Goal: Find specific page/section: Find specific page/section

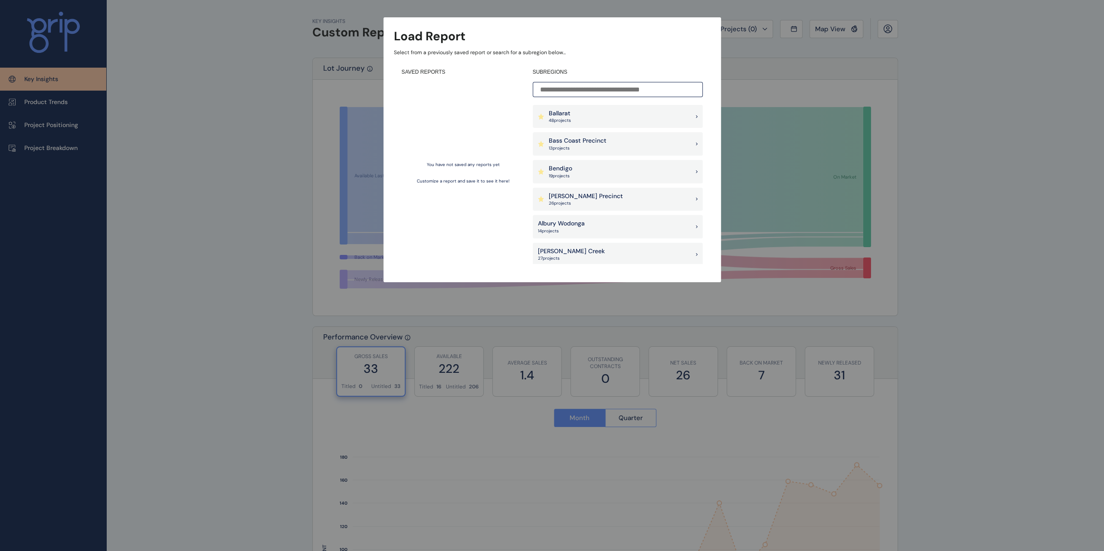
click at [646, 204] on div "[PERSON_NAME] Precinct 26 project s" at bounding box center [618, 199] width 170 height 23
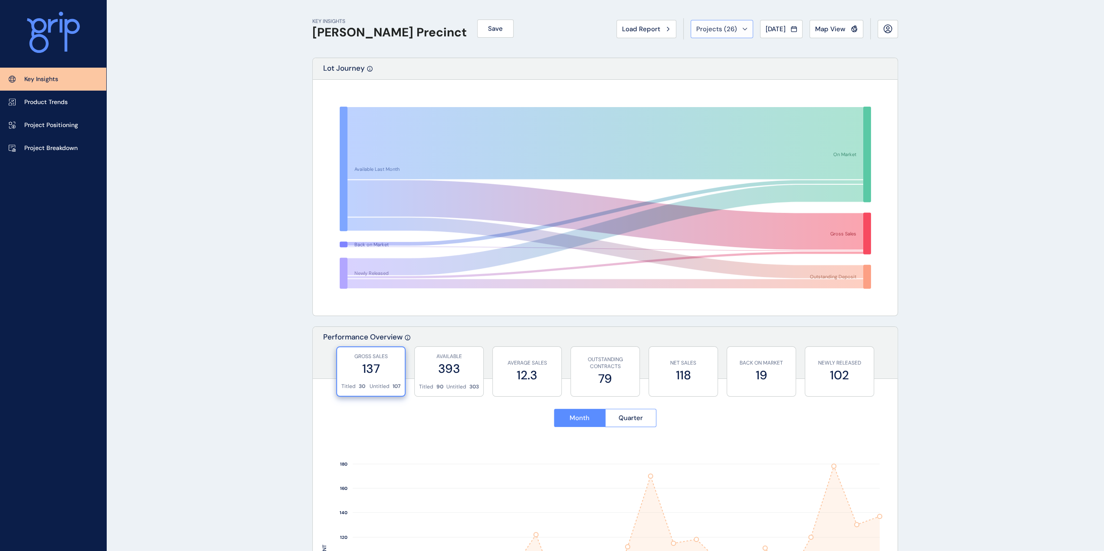
click at [725, 34] on button "Projects ( 26 )" at bounding box center [721, 29] width 62 height 18
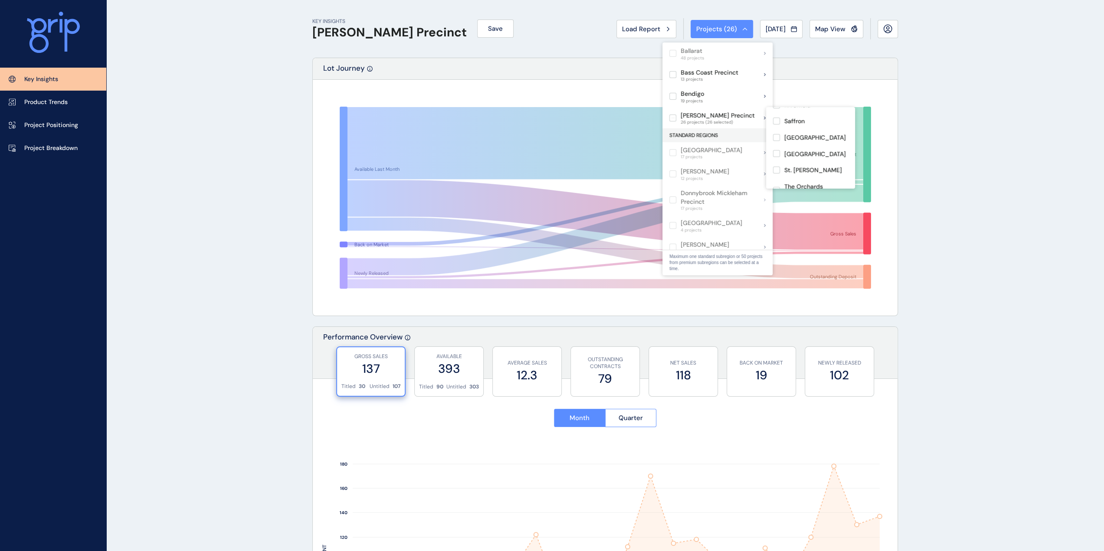
scroll to position [351, 0]
click at [773, 165] on label at bounding box center [776, 168] width 7 height 7
click at [775, 144] on label at bounding box center [776, 147] width 7 height 7
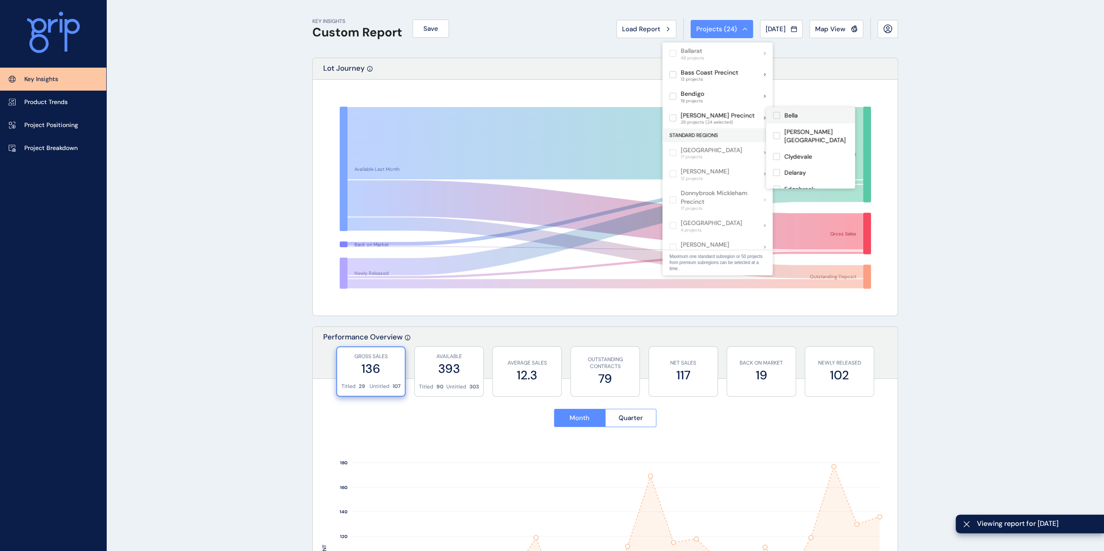
click at [775, 115] on label at bounding box center [776, 115] width 7 height 7
click at [777, 132] on label at bounding box center [776, 135] width 7 height 7
click at [775, 153] on label at bounding box center [776, 156] width 7 height 7
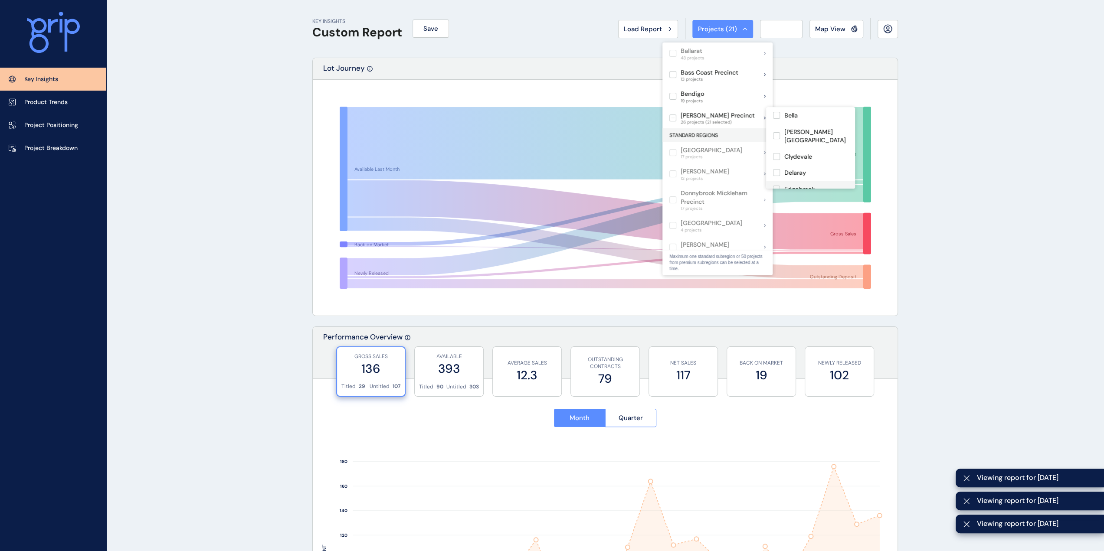
click at [775, 169] on label at bounding box center [776, 172] width 7 height 7
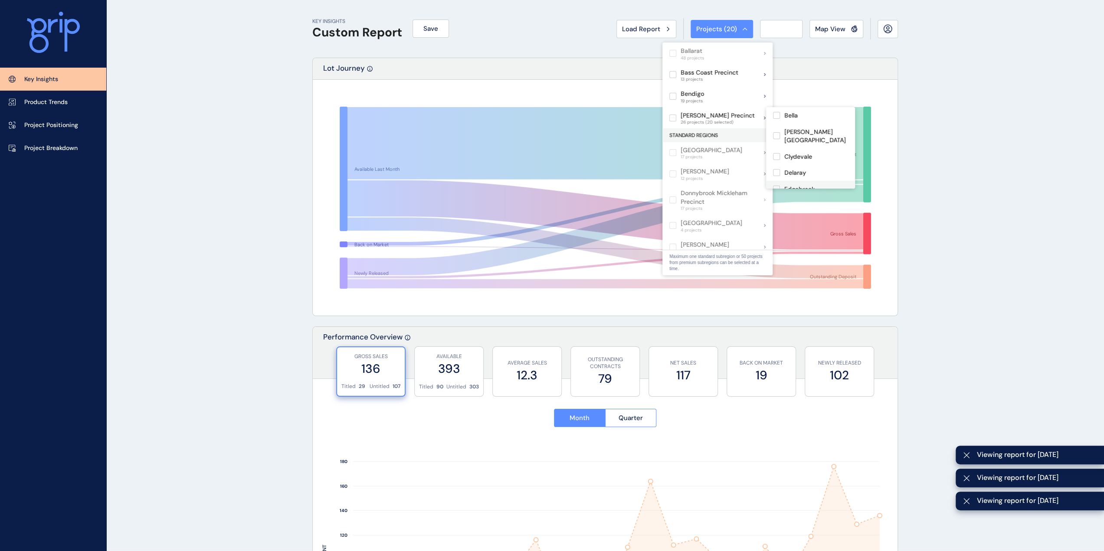
click at [775, 186] on label at bounding box center [776, 189] width 7 height 7
click at [780, 159] on label at bounding box center [776, 162] width 7 height 7
click at [776, 170] on div "Evergreen" at bounding box center [810, 178] width 89 height 16
click at [776, 153] on div "Five Farms" at bounding box center [810, 155] width 89 height 16
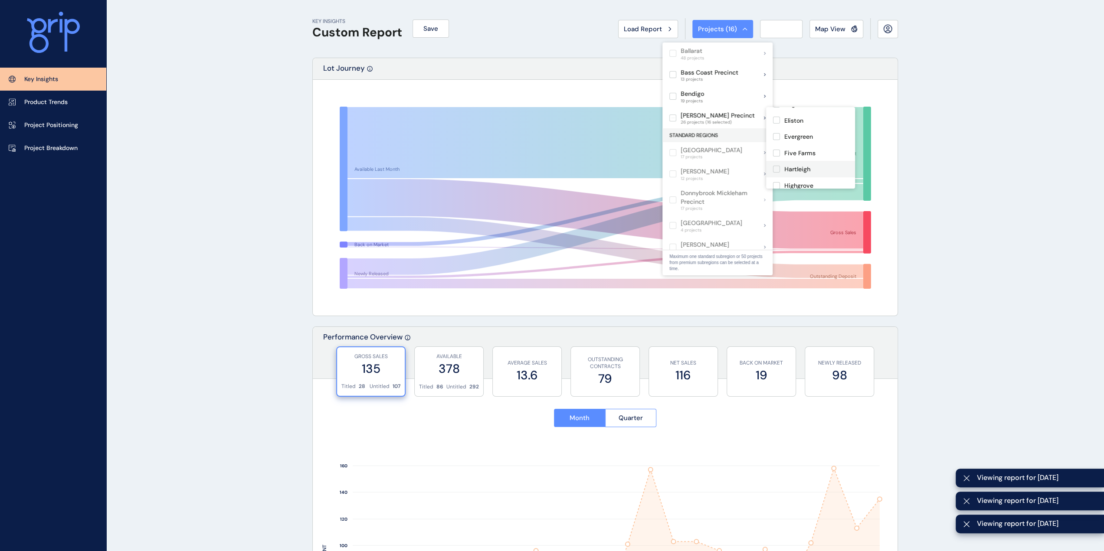
click at [776, 166] on label at bounding box center [776, 169] width 7 height 7
click at [777, 181] on label at bounding box center [776, 184] width 7 height 7
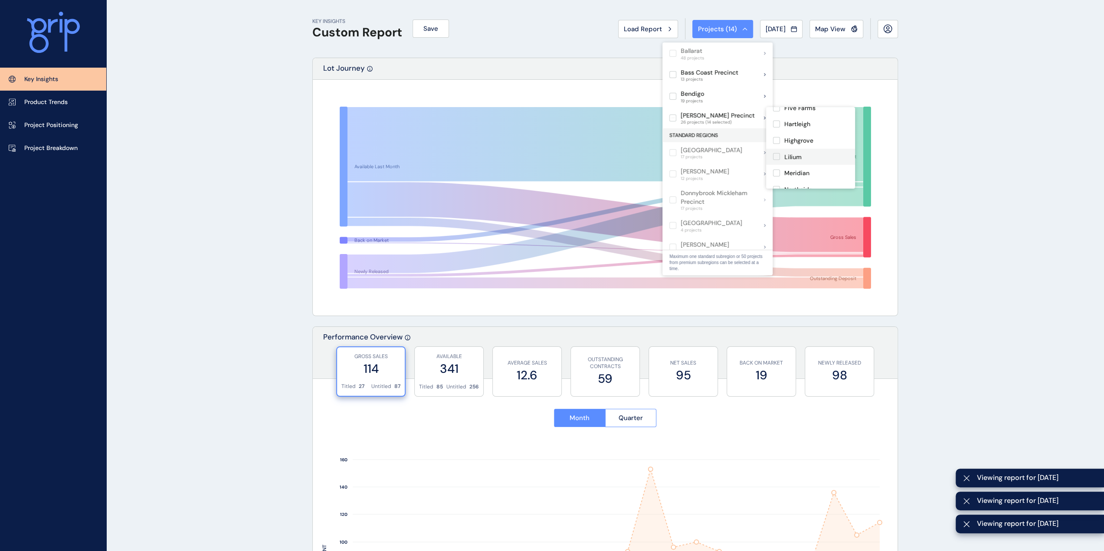
scroll to position [130, 0]
drag, startPoint x: 776, startPoint y: 147, endPoint x: 777, endPoint y: 161, distance: 14.4
click at [776, 153] on label at bounding box center [776, 156] width 7 height 7
click at [777, 170] on label at bounding box center [776, 173] width 7 height 7
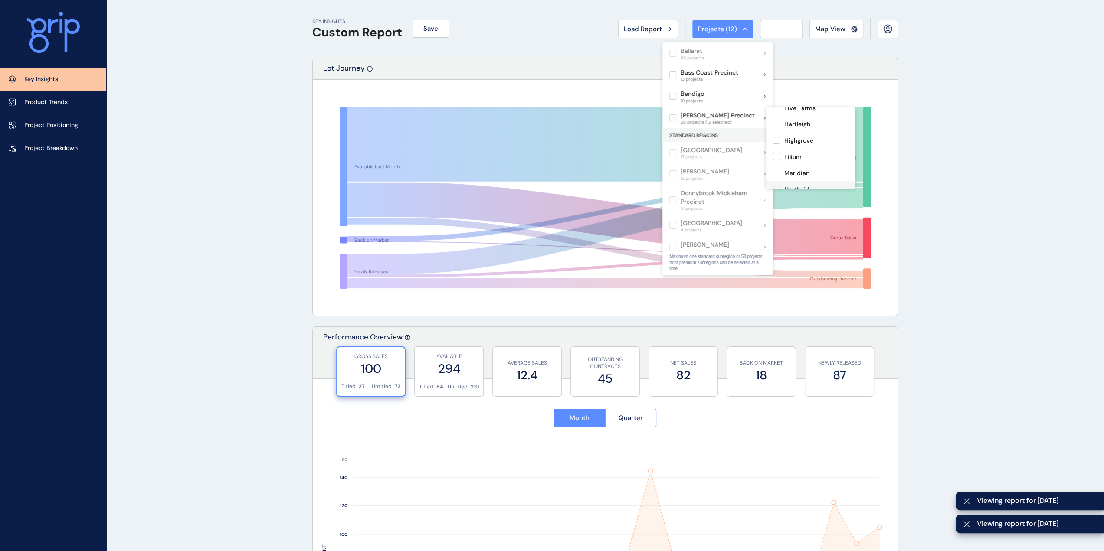
click at [776, 186] on label at bounding box center [776, 189] width 7 height 7
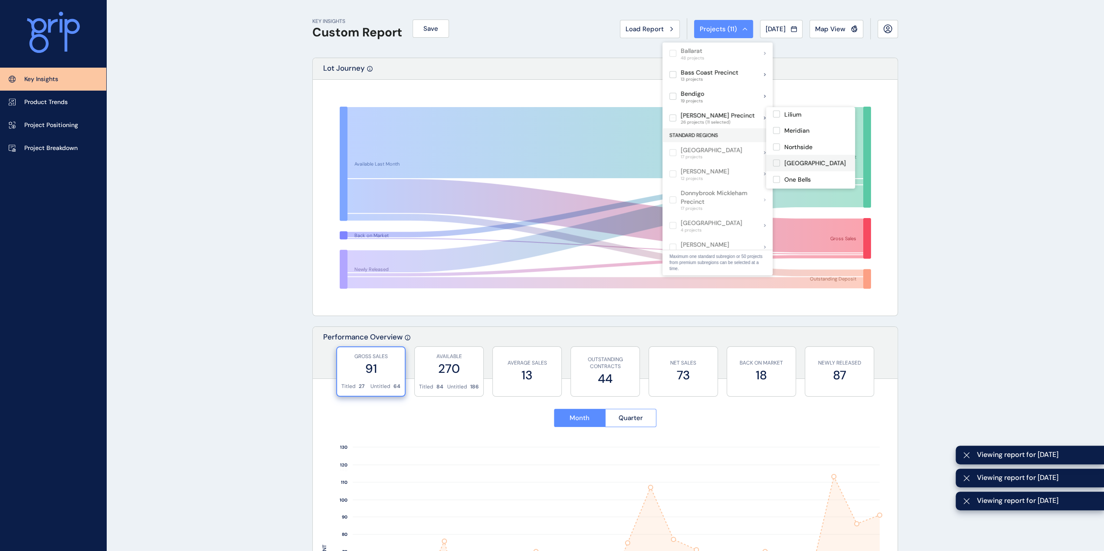
click at [775, 160] on label at bounding box center [776, 163] width 7 height 7
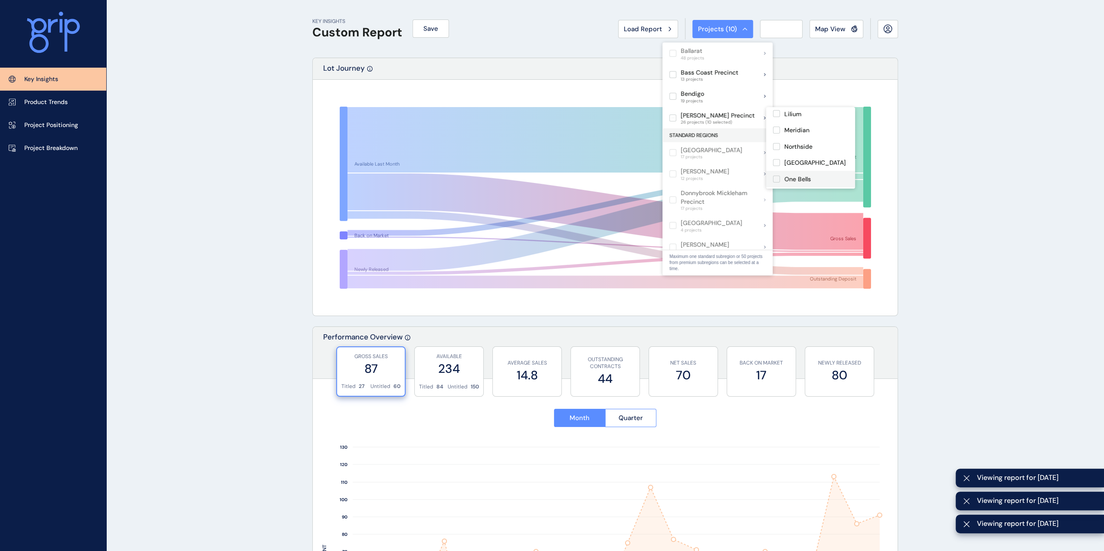
click at [775, 176] on label at bounding box center [776, 179] width 7 height 7
click at [778, 157] on div "Orana" at bounding box center [810, 161] width 89 height 16
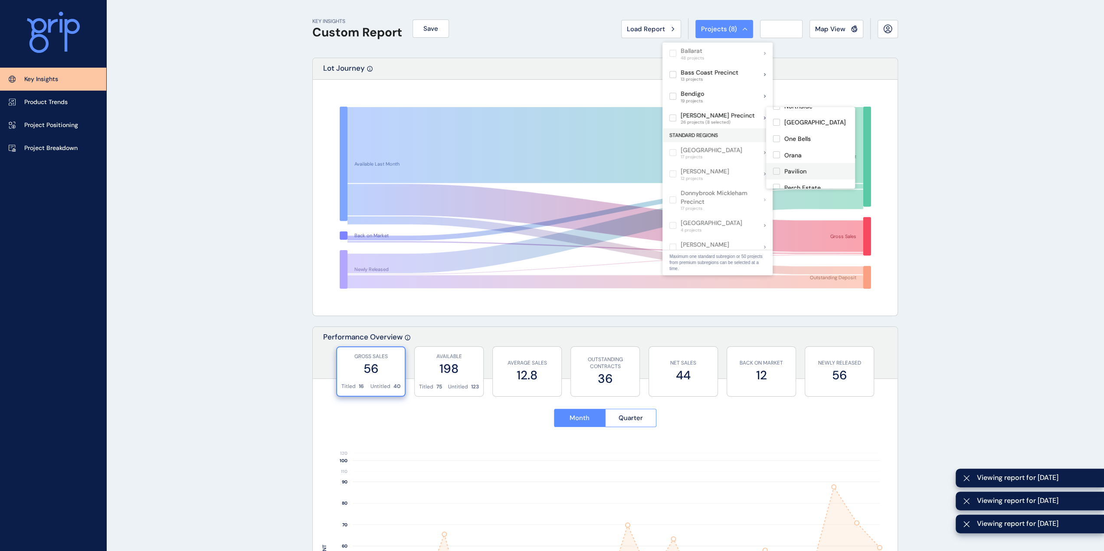
click at [776, 167] on div "Pavilion" at bounding box center [810, 171] width 89 height 16
click at [776, 182] on label at bounding box center [776, 185] width 7 height 7
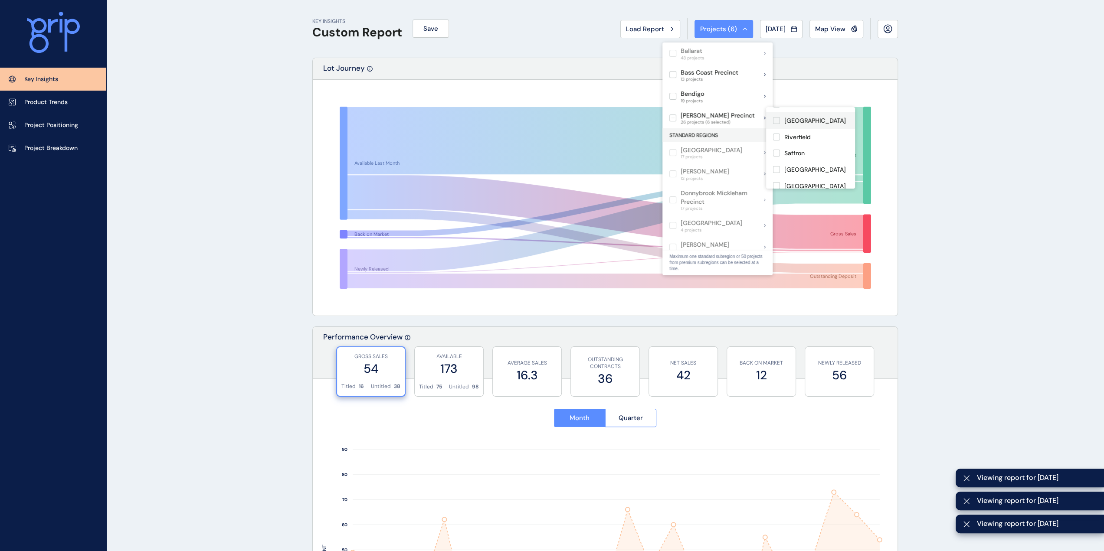
click at [776, 129] on div "Riverfield" at bounding box center [810, 137] width 89 height 16
click at [777, 129] on label at bounding box center [776, 132] width 7 height 7
click at [775, 144] on label at bounding box center [776, 147] width 7 height 7
click at [775, 160] on label at bounding box center [776, 163] width 7 height 7
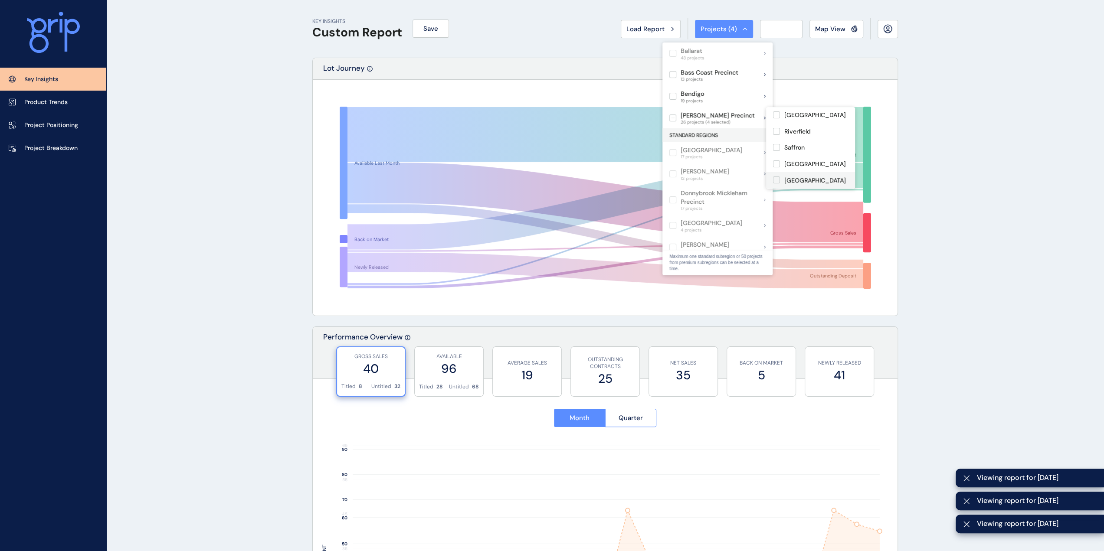
click at [777, 177] on label at bounding box center [776, 180] width 7 height 7
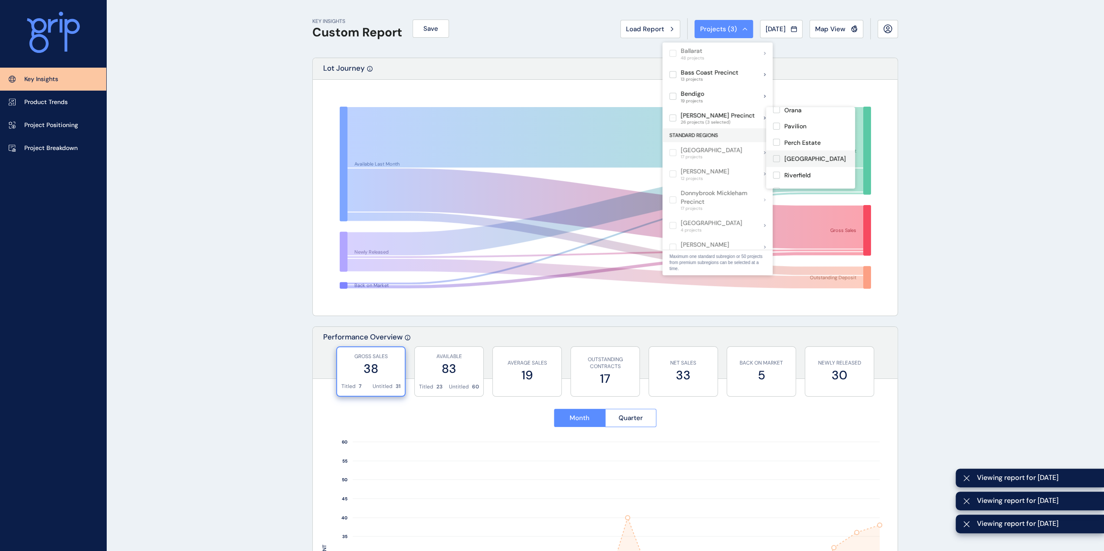
scroll to position [258, 0]
click at [773, 155] on label at bounding box center [776, 158] width 7 height 7
click at [777, 172] on label at bounding box center [776, 175] width 7 height 7
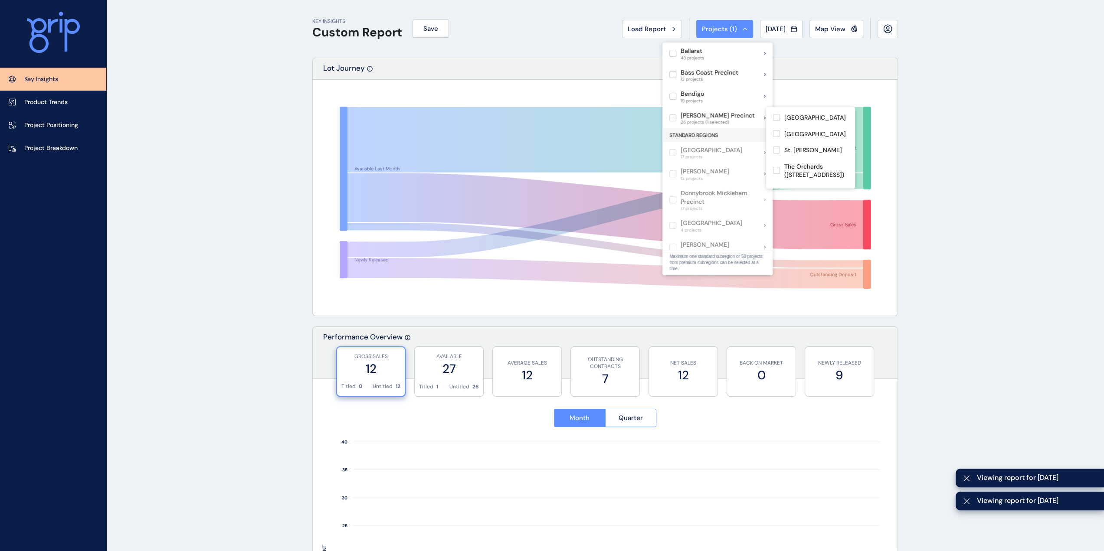
scroll to position [351, 0]
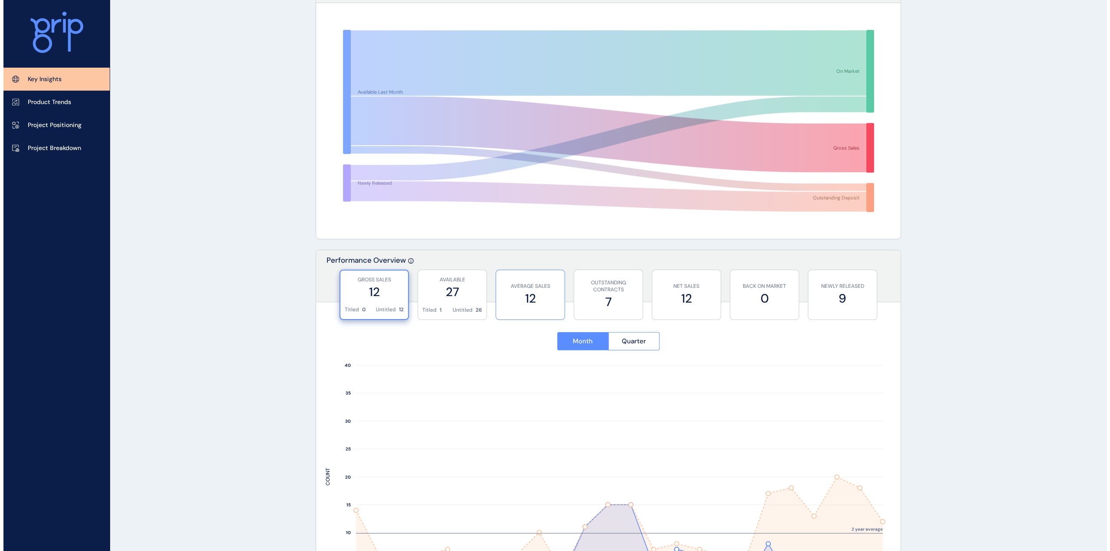
scroll to position [0, 0]
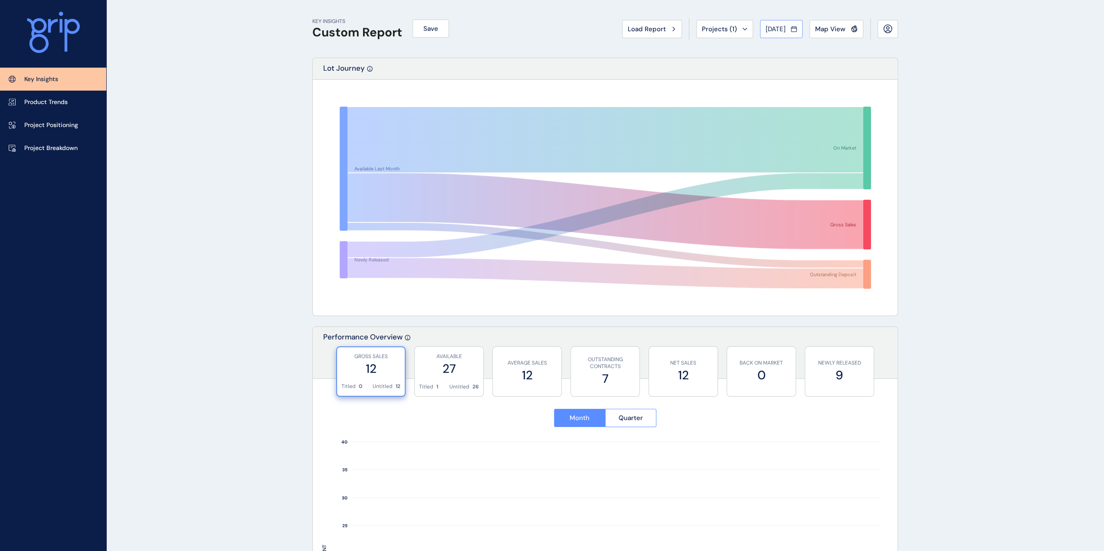
click at [774, 27] on span "[DATE]" at bounding box center [776, 29] width 20 height 9
click at [972, 193] on div at bounding box center [552, 275] width 1104 height 551
click at [74, 126] on p "Project Positioning" at bounding box center [51, 125] width 54 height 9
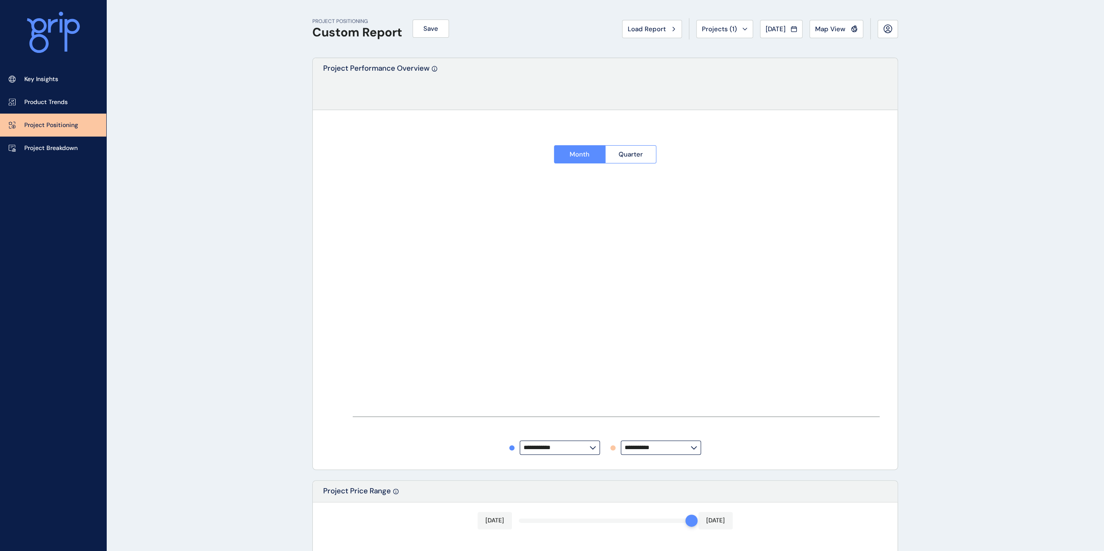
type input "*****"
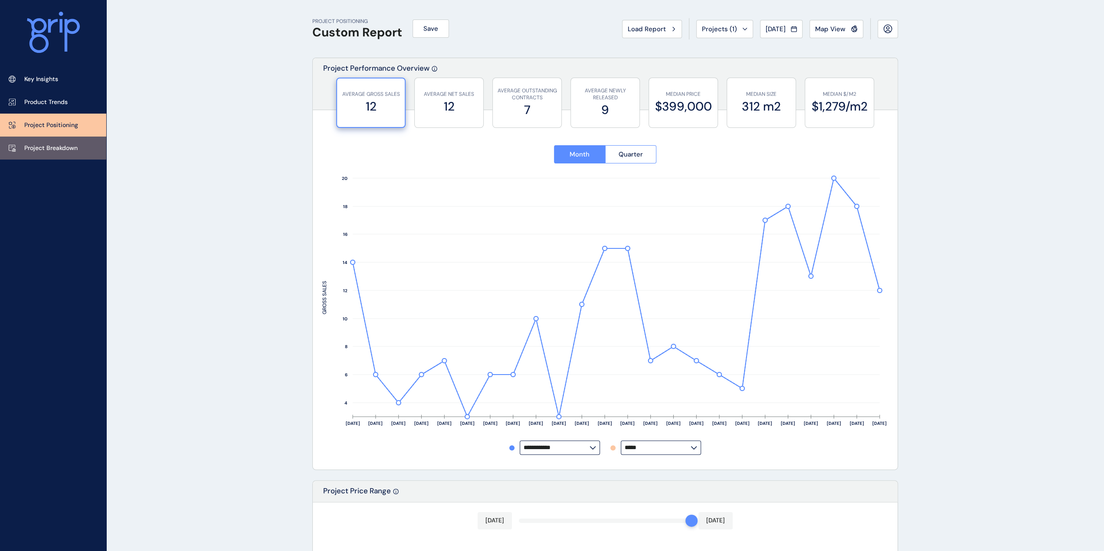
click at [69, 154] on link "Project Breakdown" at bounding box center [53, 148] width 106 height 23
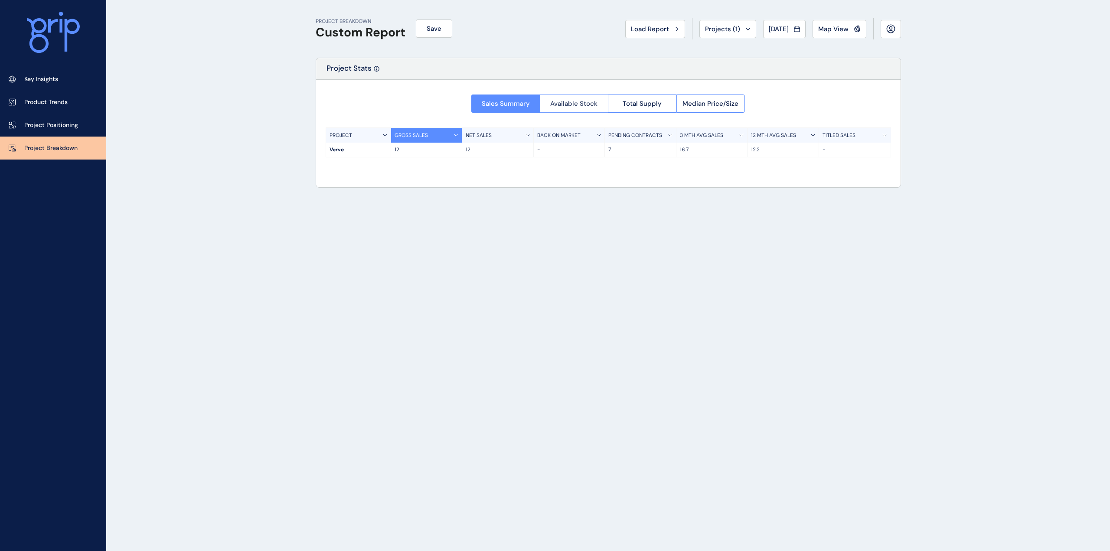
click at [559, 101] on span "Available Stock" at bounding box center [573, 103] width 47 height 9
click at [799, 143] on div "[DATE] (6A)" at bounding box center [784, 150] width 72 height 14
click at [785, 149] on p "[DATE] (6A)" at bounding box center [783, 149] width 64 height 7
